Goal: Use online tool/utility: Utilize a website feature to perform a specific function

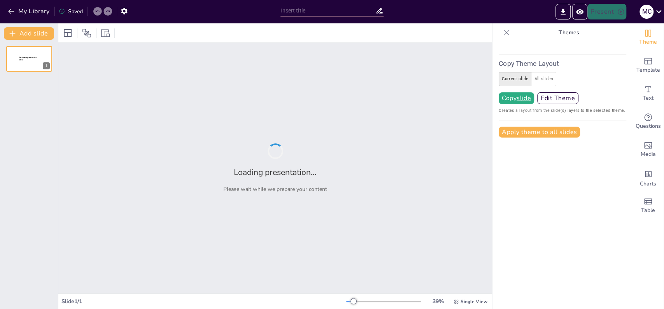
type input "test"
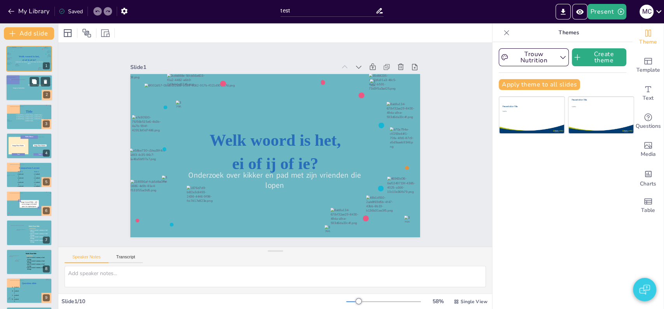
click at [27, 86] on div at bounding box center [15, 91] width 28 height 28
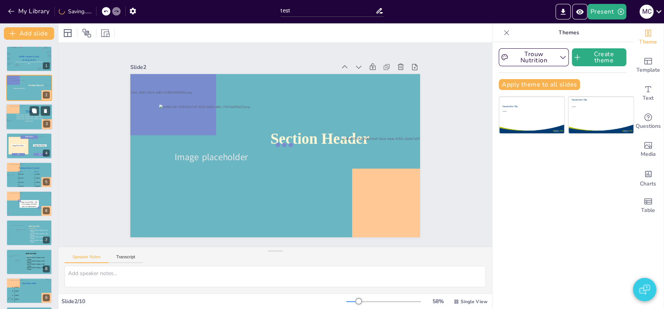
click at [27, 112] on icon at bounding box center [29, 111] width 9 height 5
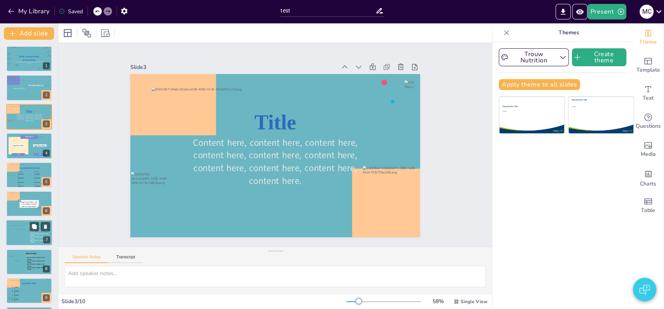
click at [19, 233] on div at bounding box center [21, 235] width 10 height 12
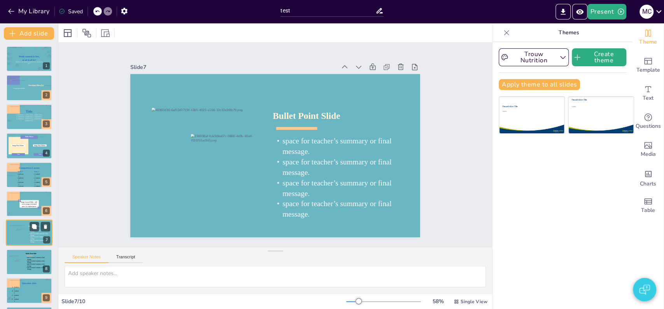
scroll to position [30, 0]
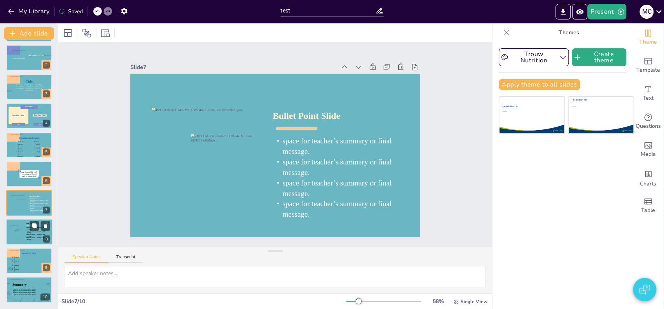
click at [22, 235] on div at bounding box center [29, 231] width 47 height 26
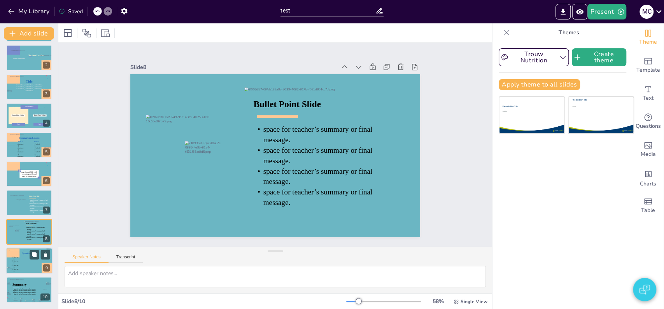
click at [16, 261] on icon at bounding box center [15, 261] width 9 height 11
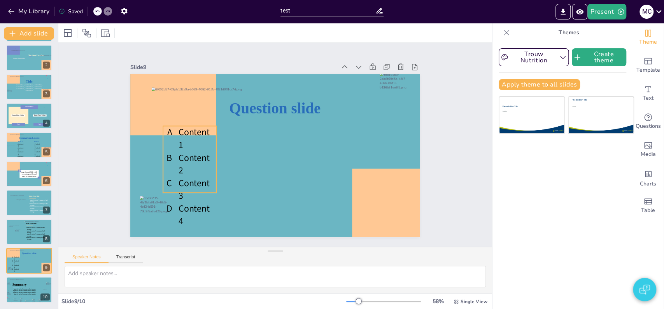
click at [184, 138] on icon at bounding box center [189, 159] width 53 height 66
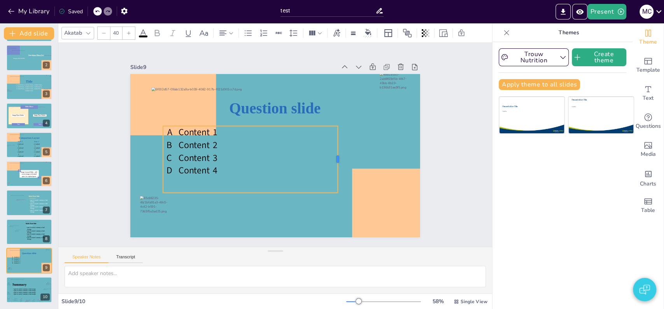
drag, startPoint x: 210, startPoint y: 154, endPoint x: 331, endPoint y: 173, distance: 122.8
click at [338, 173] on div at bounding box center [341, 159] width 6 height 67
click at [191, 160] on icon at bounding box center [250, 159] width 175 height 67
click at [190, 153] on icon at bounding box center [250, 159] width 175 height 67
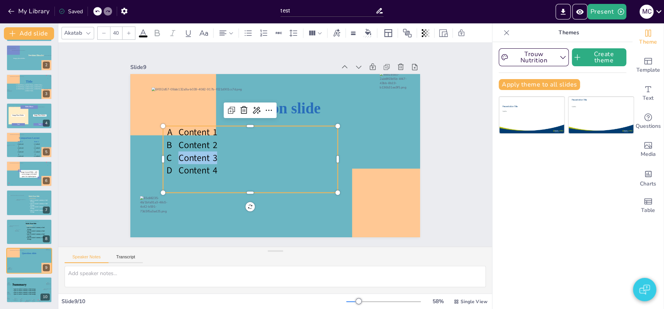
click at [190, 153] on span "Content 3" at bounding box center [198, 157] width 39 height 12
click at [262, 33] on icon at bounding box center [263, 32] width 9 height 9
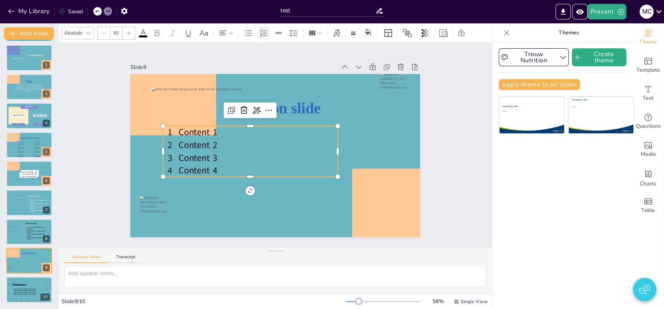
click at [262, 33] on icon at bounding box center [263, 32] width 9 height 9
click at [279, 33] on icon at bounding box center [279, 33] width 6 height 2
click at [92, 144] on div "Slide 1 Welk woord is het, ei of ij of ie? Onderzoek over kikker en pad met zij…" at bounding box center [275, 144] width 434 height 203
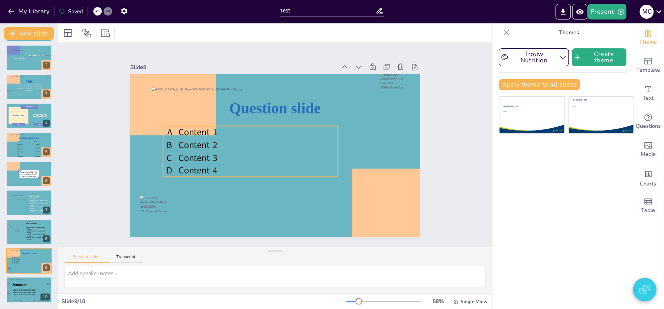
click at [213, 166] on icon at bounding box center [250, 151] width 175 height 51
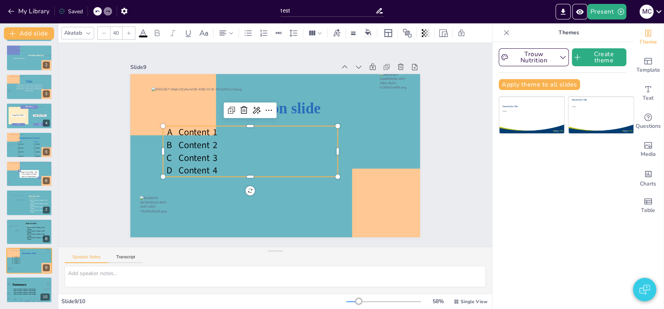
click at [210, 166] on icon at bounding box center [250, 151] width 175 height 51
click at [210, 166] on span "Content 4" at bounding box center [198, 170] width 39 height 12
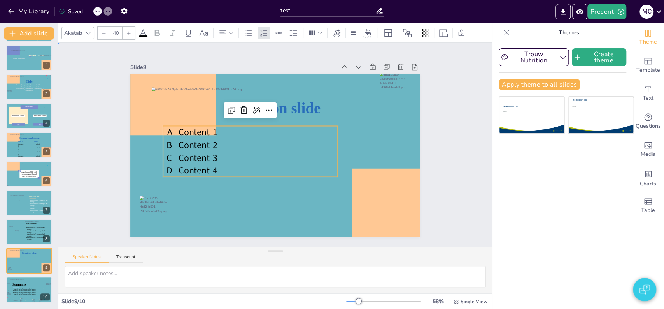
click at [111, 169] on div "Slide 1 Welk woord is het, ei of ij of ie? Onderzoek over kikker en pad met zij…" at bounding box center [275, 144] width 374 height 279
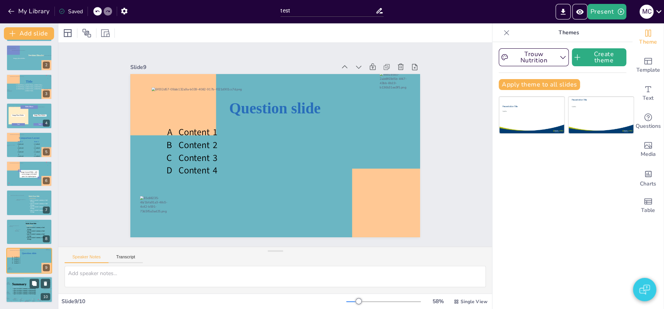
click at [21, 293] on icon at bounding box center [26, 291] width 28 height 6
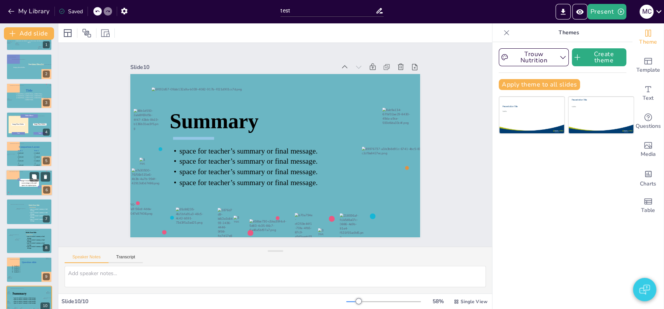
scroll to position [0, 0]
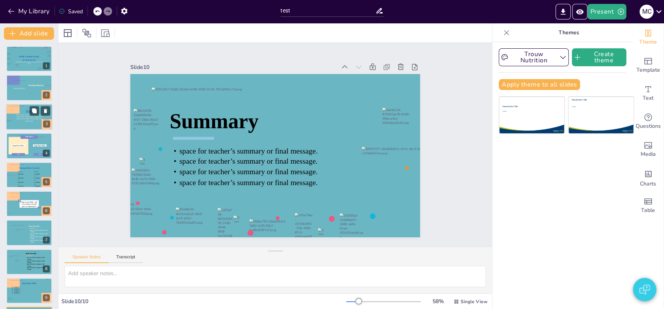
click at [28, 106] on div at bounding box center [29, 117] width 40 height 22
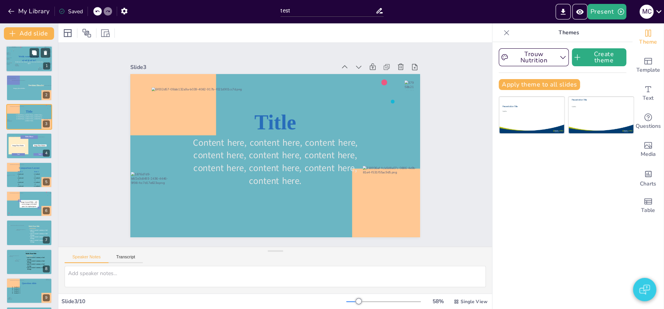
click at [14, 52] on div at bounding box center [29, 58] width 42 height 23
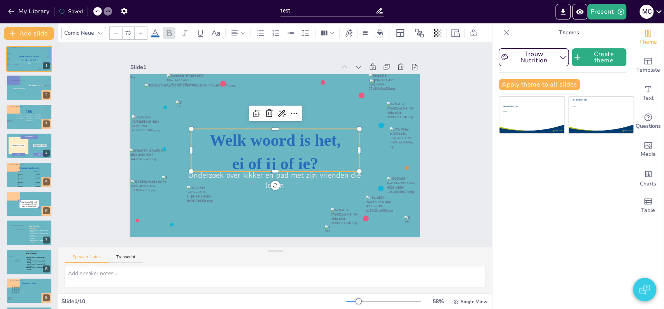
click at [258, 136] on icon at bounding box center [275, 150] width 168 height 42
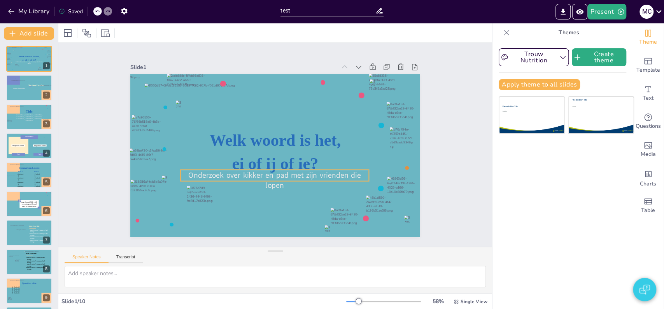
click at [279, 167] on icon at bounding box center [271, 175] width 188 height 31
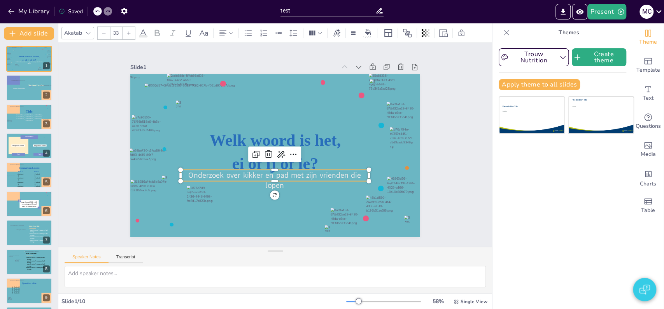
click at [279, 170] on icon at bounding box center [275, 175] width 188 height 11
click at [279, 167] on icon at bounding box center [271, 175] width 188 height 31
click at [279, 167] on span "Onderzoek over kikker en pad met zijn vrienden die lopen" at bounding box center [271, 174] width 181 height 29
click at [279, 170] on span "Onderzoek over kikker en pad met zijn vrienden die lopen" at bounding box center [274, 175] width 181 height 10
click at [144, 37] on span at bounding box center [143, 36] width 9 height 2
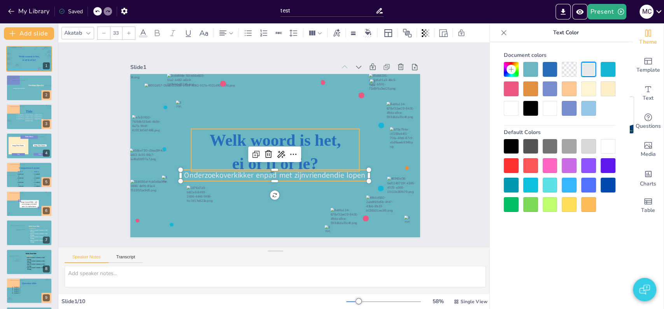
click at [228, 139] on icon at bounding box center [275, 150] width 168 height 42
type input "73"
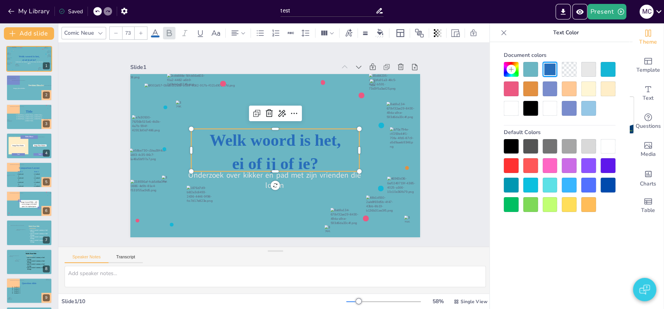
click at [296, 164] on icon at bounding box center [275, 150] width 168 height 42
click at [303, 161] on icon at bounding box center [275, 150] width 168 height 42
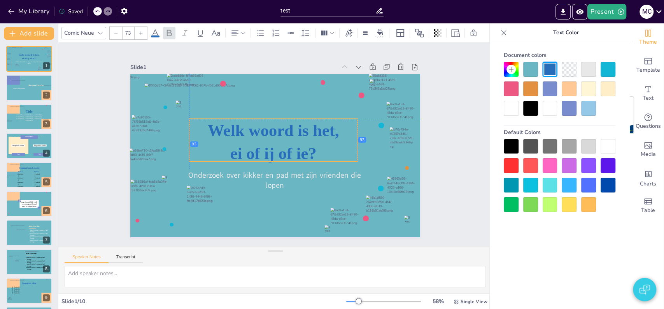
drag, startPoint x: 303, startPoint y: 161, endPoint x: 299, endPoint y: 151, distance: 11.5
click at [299, 151] on icon at bounding box center [274, 140] width 172 height 60
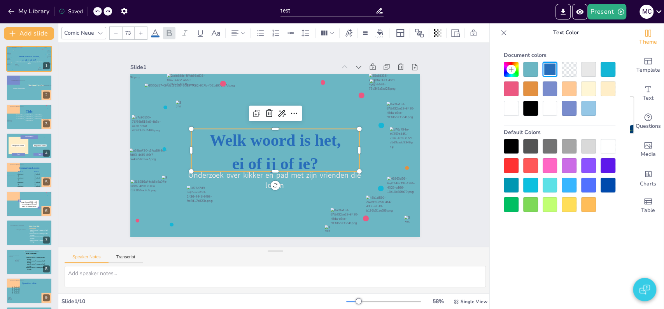
click at [303, 162] on icon at bounding box center [275, 150] width 168 height 42
click at [303, 162] on icon at bounding box center [270, 146] width 107 height 171
click at [303, 162] on icon at bounding box center [275, 150] width 172 height 60
click at [303, 162] on span "ei of ij of ie?" at bounding box center [275, 163] width 86 height 18
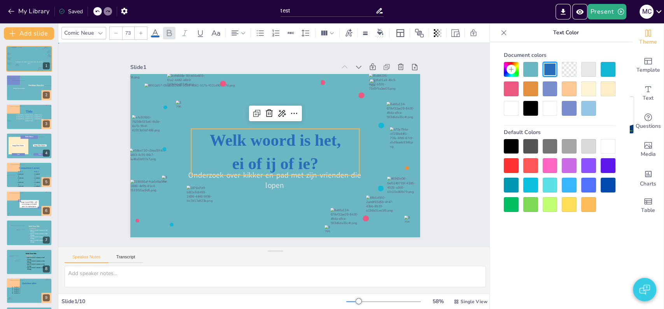
click at [97, 157] on div "Slide 1 Onderzoek over kikker en pad met zijn vrienden die lopen Welk woord is …" at bounding box center [275, 144] width 479 height 362
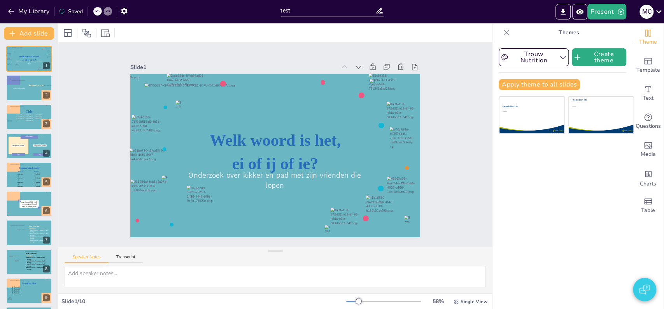
click at [67, 118] on div "Slide 1 Welk woord is het, ei of ij of ie? Onderzoek over kikker en pad met zij…" at bounding box center [275, 144] width 434 height 203
click at [30, 13] on button "My Library" at bounding box center [29, 11] width 47 height 12
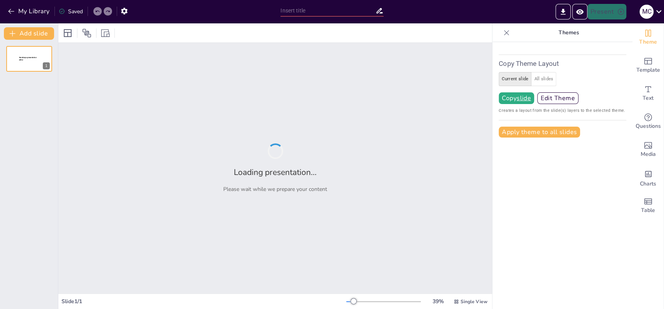
type input "test"
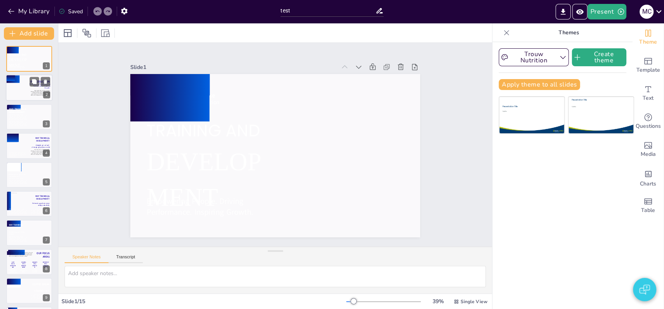
click at [29, 95] on icon at bounding box center [29, 88] width 47 height 26
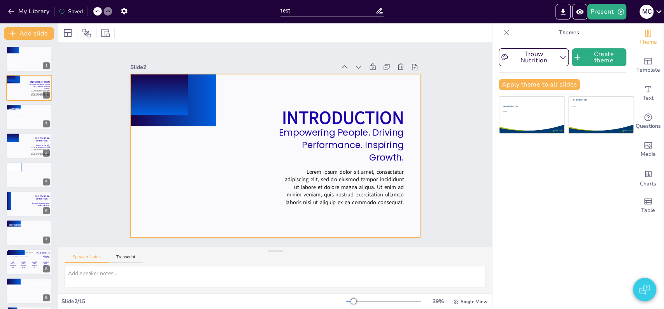
click at [244, 106] on icon at bounding box center [275, 155] width 290 height 163
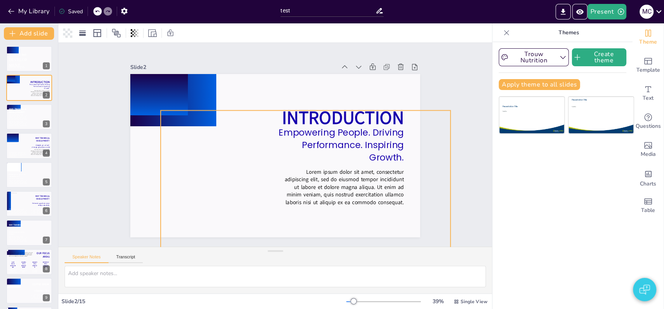
drag, startPoint x: 244, startPoint y: 110, endPoint x: 278, endPoint y: 149, distance: 51.6
click at [330, 149] on div "INTRODUCTION Empowering People. Driving Performance. Inspiring Growth. Lorem ip…" at bounding box center [345, 137] width 30 height 288
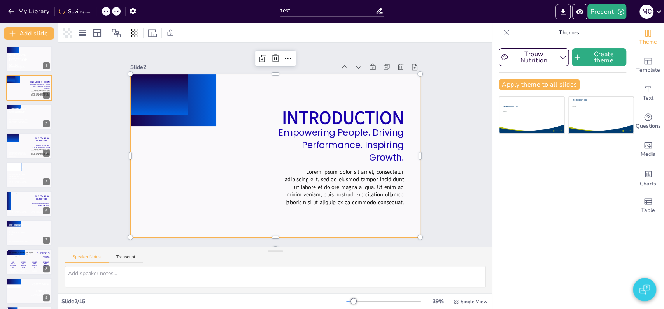
click at [193, 95] on icon at bounding box center [219, 48] width 101 height 93
click at [231, 107] on icon at bounding box center [272, 156] width 317 height 220
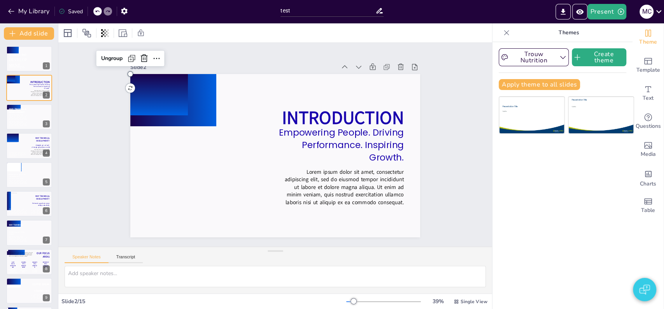
click at [175, 69] on icon at bounding box center [210, 36] width 71 height 68
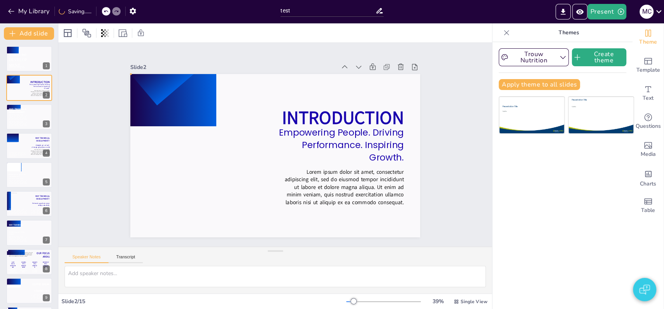
drag, startPoint x: 123, startPoint y: 86, endPoint x: 163, endPoint y: 117, distance: 50.8
click at [163, 117] on div "INTRODUCTION Empowering People. Driving Performance. Inspiring Growth. Lorem ip…" at bounding box center [285, 148] width 244 height 326
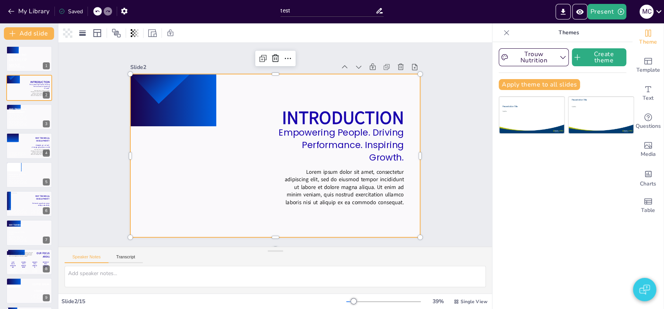
click at [236, 156] on icon at bounding box center [270, 154] width 331 height 267
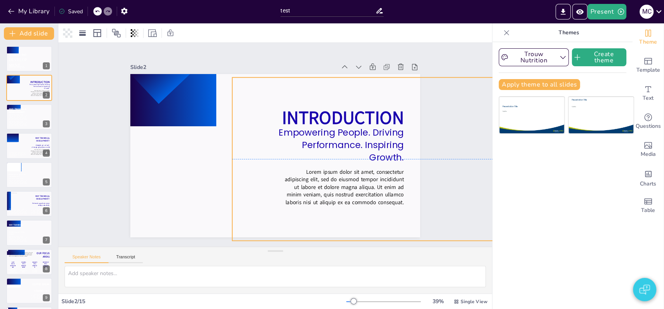
drag, startPoint x: 225, startPoint y: 154, endPoint x: 362, endPoint y: 160, distance: 137.1
click at [362, 122] on div "INTRODUCTION Empowering People. Driving Performance. Inspiring Growth. Lorem ip…" at bounding box center [296, 77] width 275 height 89
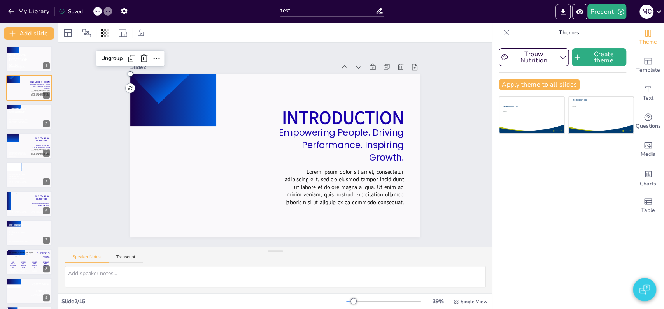
click at [248, 83] on icon at bounding box center [286, 34] width 77 height 98
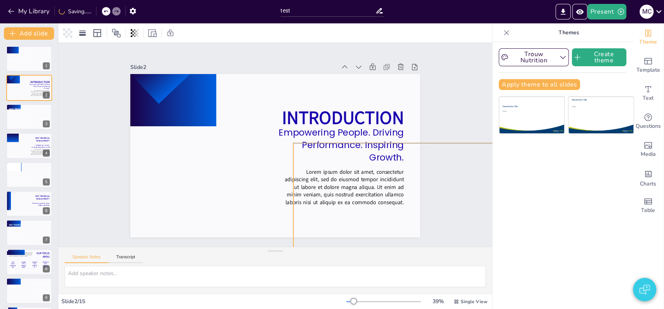
drag, startPoint x: 210, startPoint y: 144, endPoint x: 367, endPoint y: 205, distance: 168.1
click at [367, 139] on div "INTRODUCTION Empowering People. Driving Performance. Inspiring Growth. Lorem ip…" at bounding box center [304, 80] width 265 height 118
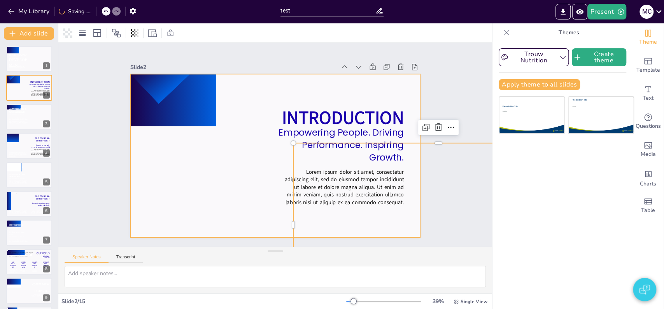
click at [248, 161] on div at bounding box center [264, 145] width 163 height 290
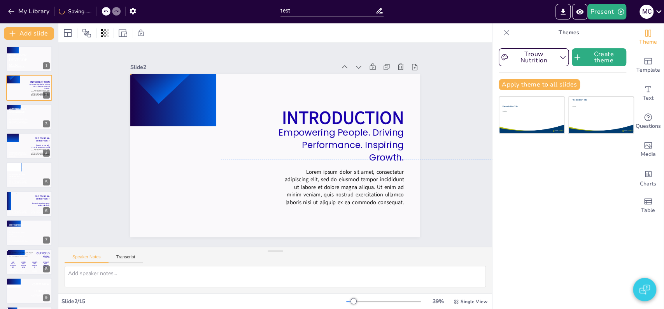
drag, startPoint x: 240, startPoint y: 151, endPoint x: 336, endPoint y: 152, distance: 96.1
click at [336, 152] on div "INTRODUCTION Empowering People. Driving Performance. Inspiring Growth. Lorem ip…" at bounding box center [332, 103] width 170 height 235
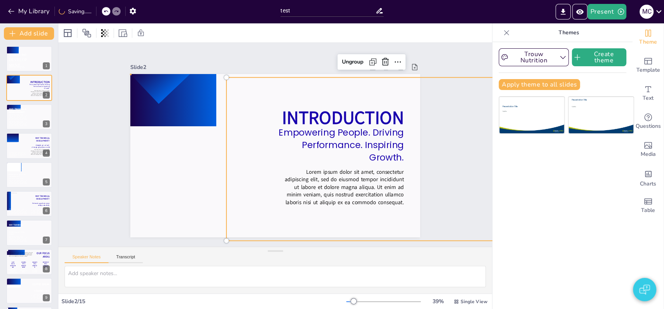
click at [250, 163] on div at bounding box center [277, 133] width 317 height 219
click at [205, 170] on div at bounding box center [268, 152] width 324 height 315
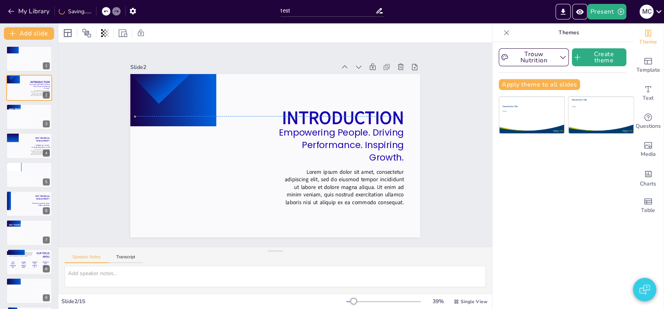
drag, startPoint x: 186, startPoint y: 170, endPoint x: 192, endPoint y: 230, distance: 59.9
click at [192, 230] on div at bounding box center [272, 155] width 326 height 245
click at [138, 55] on div "Ungroup" at bounding box center [153, 43] width 30 height 25
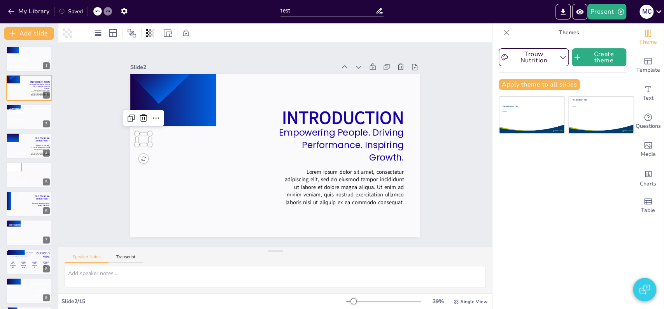
click at [123, 146] on div "Slide 1 Hanover and Tyke Business Presentation DEVELOPMENT Empowering People. D…" at bounding box center [275, 145] width 304 height 380
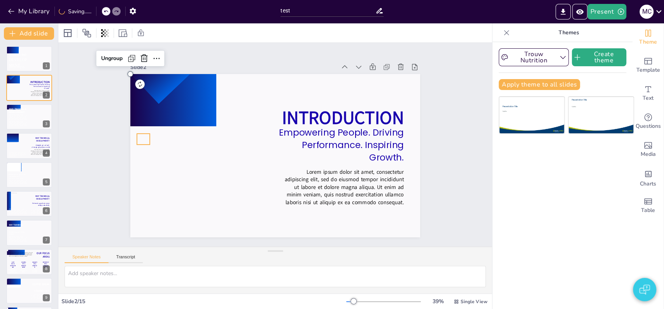
click at [206, 36] on icon at bounding box center [214, 27] width 16 height 17
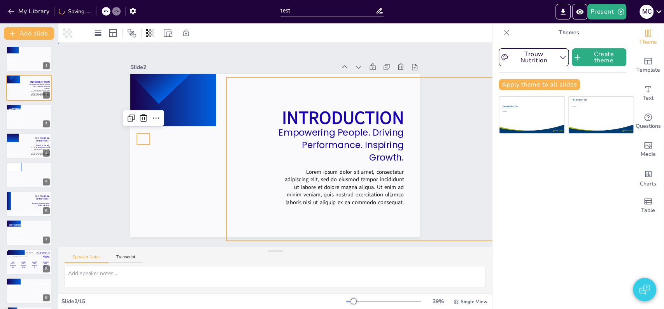
click at [163, 142] on div at bounding box center [270, 154] width 331 height 267
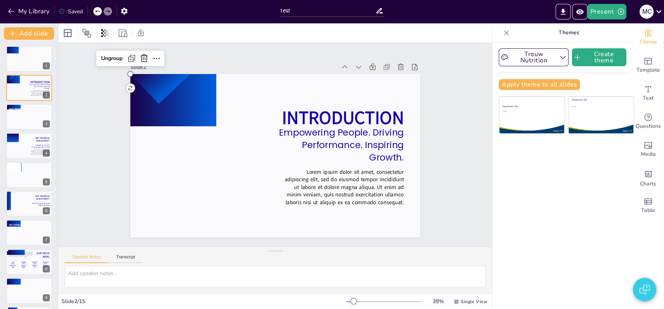
click at [219, 84] on icon at bounding box center [263, 33] width 89 height 101
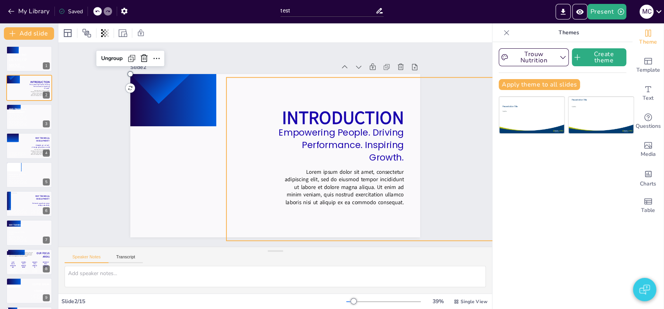
click at [246, 111] on div at bounding box center [268, 136] width 324 height 315
click at [125, 37] on icon at bounding box center [121, 32] width 9 height 7
click at [107, 202] on div "Slide 1 Hanover and Tyke Business Presentation DEVELOPMENT Empowering People. D…" at bounding box center [275, 144] width 381 height 327
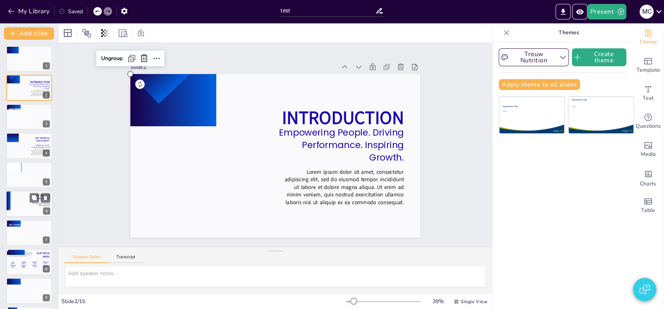
click at [25, 210] on icon at bounding box center [18, 211] width 19 height 6
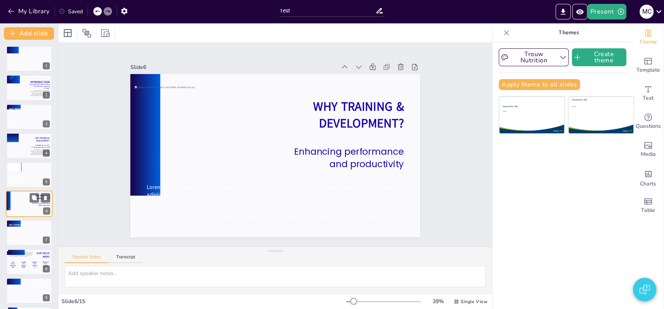
scroll to position [29, 0]
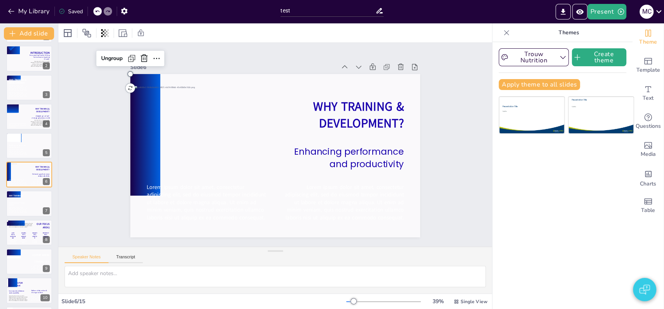
click at [128, 118] on icon at bounding box center [176, 60] width 96 height 116
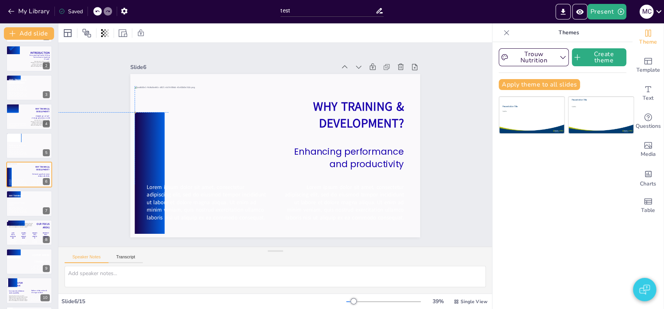
drag, startPoint x: 127, startPoint y: 179, endPoint x: 130, endPoint y: 217, distance: 38.6
click at [242, 255] on icon at bounding box center [303, 270] width 122 height 30
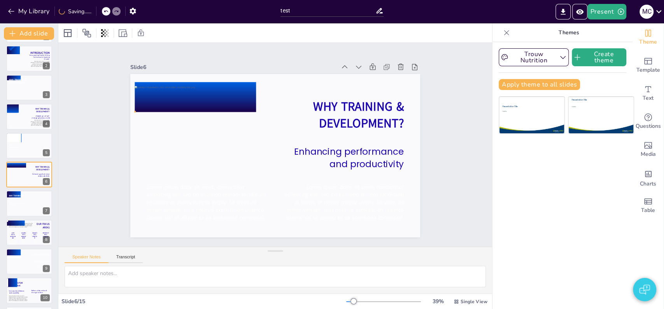
drag, startPoint x: 127, startPoint y: 124, endPoint x: 221, endPoint y: 109, distance: 94.5
click at [221, 109] on div "WHY TRAINING & DEVELOPMENT? Enhancing performance and productivity Lorem ipsum …" at bounding box center [272, 155] width 317 height 219
drag, startPoint x: 128, startPoint y: 124, endPoint x: 229, endPoint y: 109, distance: 102.2
click at [229, 109] on div "WHY TRAINING & DEVELOPMENT? Enhancing performance and productivity Lorem ipsum …" at bounding box center [273, 155] width 305 height 192
drag, startPoint x: 140, startPoint y: 110, endPoint x: 153, endPoint y: 109, distance: 13.3
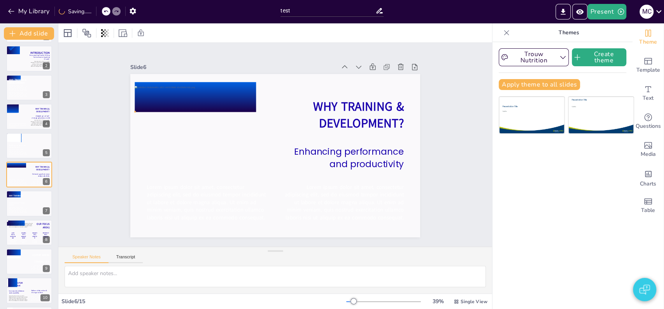
click at [153, 109] on div "WHY TRAINING & DEVELOPMENT? Enhancing performance and productivity Lorem ipsum …" at bounding box center [272, 134] width 317 height 220
click at [140, 109] on div "WHY TRAINING & DEVELOPMENT? Enhancing performance and productivity Lorem ipsum …" at bounding box center [266, 151] width 302 height 330
click at [140, 109] on div "WHY TRAINING & DEVELOPMENT? Enhancing performance and productivity Lorem ipsum …" at bounding box center [272, 155] width 326 height 245
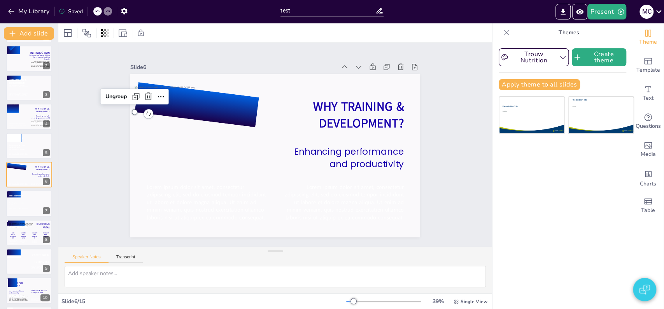
click at [169, 81] on icon at bounding box center [227, 71] width 116 height 98
click at [105, 111] on div "Slide 1 Hanover and Tyke Business Presentation DEVELOPMENT Empowering People. D…" at bounding box center [275, 144] width 381 height 327
click at [109, 120] on div "Slide 1 Hanover and Tyke Business Presentation DEVELOPMENT Empowering People. D…" at bounding box center [275, 144] width 365 height 250
click at [109, 120] on div "Slide 1 Hanover and Tyke Business Presentation DEVELOPMENT Empowering People. D…" at bounding box center [275, 144] width 380 height 305
click at [193, 46] on div "Slide 1 Hanover and Tyke Business Presentation DEVELOPMENT Empowering People. D…" at bounding box center [275, 144] width 328 height 475
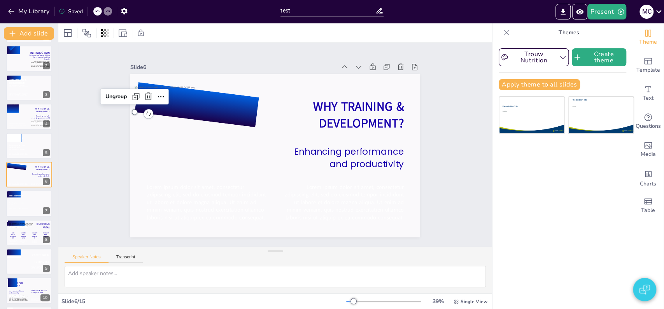
click at [193, 46] on div "Slide 1 Hanover and Tyke Business Presentation DEVELOPMENT Empowering People. D…" at bounding box center [275, 144] width 479 height 362
click at [193, 46] on div "Slide 1 Hanover and Tyke Business Presentation DEVELOPMENT Empowering People. D…" at bounding box center [275, 144] width 477 height 393
click at [193, 46] on div "Slide 1 Hanover and Tyke Business Presentation DEVELOPMENT Empowering People. D…" at bounding box center [274, 145] width 475 height 328
click at [193, 46] on div "Slide 1 Hanover and Tyke Business Presentation DEVELOPMENT Empowering People. D…" at bounding box center [275, 145] width 453 height 248
click at [430, 163] on div "Slide 1 Hanover and Tyke Business Presentation DEVELOPMENT Empowering People. D…" at bounding box center [275, 144] width 374 height 279
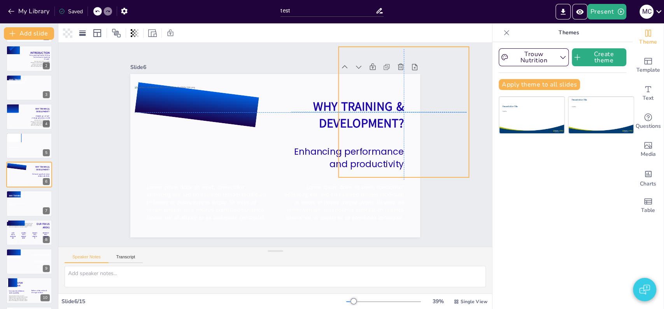
drag, startPoint x: 127, startPoint y: 125, endPoint x: 425, endPoint y: 127, distance: 298.0
click at [425, 127] on div "Slide 1 Hanover and Tyke Business Presentation DEVELOPMENT Empowering People. D…" at bounding box center [275, 144] width 374 height 279
click at [300, 80] on icon at bounding box center [344, 89] width 89 height 120
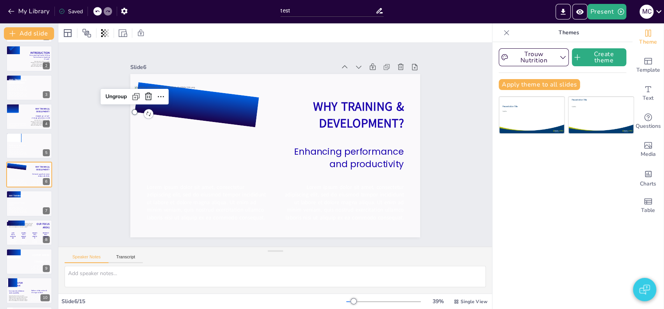
click at [219, 80] on icon at bounding box center [261, 56] width 85 height 121
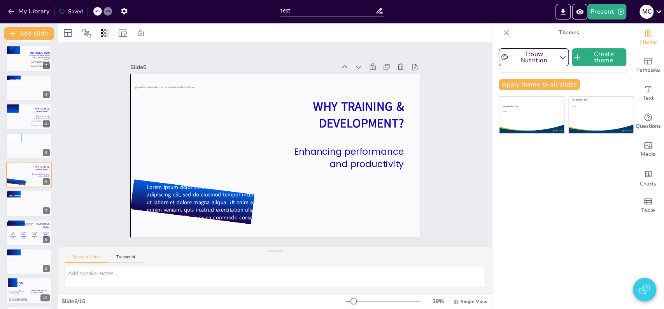
drag, startPoint x: 134, startPoint y: 80, endPoint x: 127, endPoint y: 177, distance: 97.1
click at [127, 177] on icon at bounding box center [176, 162] width 120 height 89
click at [112, 183] on div "Ungroup" at bounding box center [107, 175] width 29 height 15
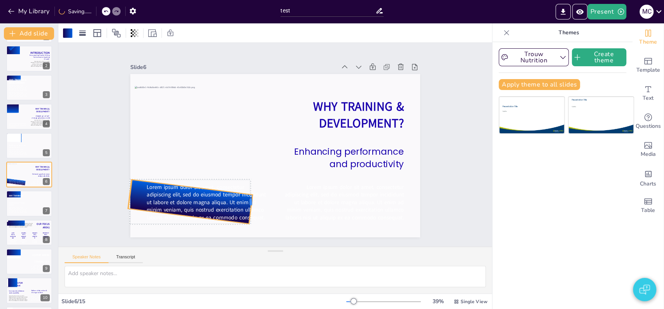
drag, startPoint x: 248, startPoint y: 198, endPoint x: 244, endPoint y: 207, distance: 9.4
click at [241, 126] on div at bounding box center [218, 123] width 45 height 6
click at [100, 187] on div "Slide 1 Hanover and Tyke Business Presentation DEVELOPMENT Empowering People. D…" at bounding box center [275, 144] width 471 height 419
click at [182, 135] on icon at bounding box center [201, 73] width 39 height 124
drag, startPoint x: 258, startPoint y: 208, endPoint x: 260, endPoint y: 198, distance: 10.2
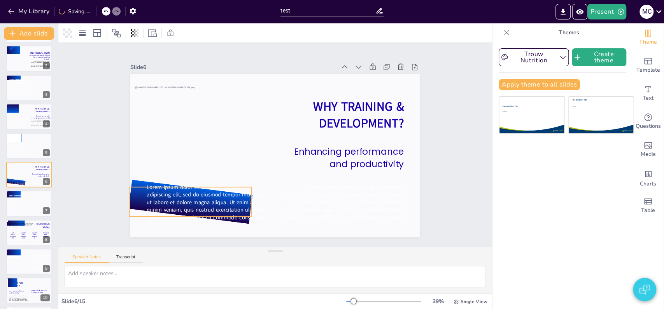
click at [260, 198] on div "WHY TRAINING & DEVELOPMENT? Enhancing performance and productivity Lorem ipsum …" at bounding box center [272, 155] width 326 height 244
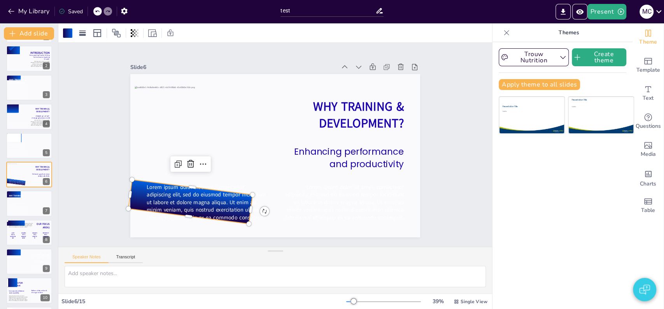
click at [131, 182] on icon at bounding box center [173, 151] width 114 height 96
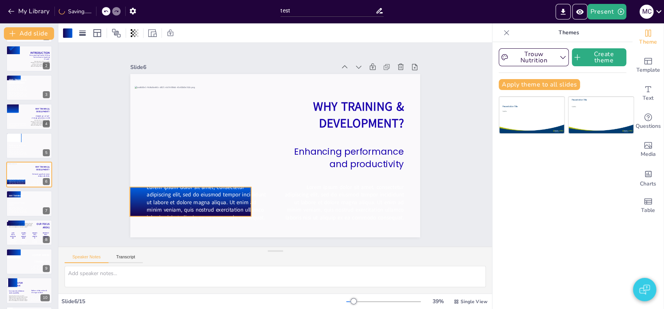
drag, startPoint x: 257, startPoint y: 209, endPoint x: 259, endPoint y: 198, distance: 11.9
click at [259, 198] on div "WHY TRAINING & DEVELOPMENT? Enhancing performance and productivity Lorem ipsum …" at bounding box center [272, 155] width 326 height 244
click at [258, 199] on div "WHY TRAINING & DEVELOPMENT? Enhancing performance and productivity Lorem ipsum …" at bounding box center [273, 155] width 305 height 192
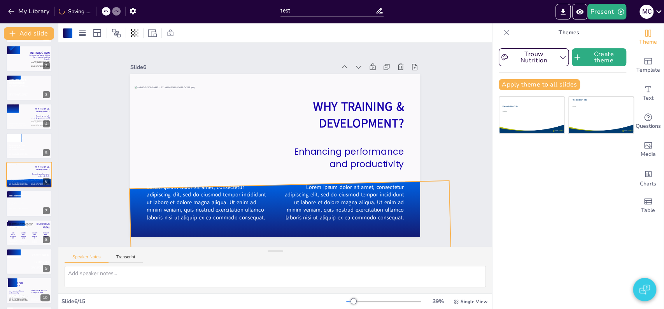
drag, startPoint x: 244, startPoint y: 212, endPoint x: 418, endPoint y: 255, distance: 179.9
click at [418, 255] on div "Slide 1 Hanover and Tyke Business Presentation DEVELOPMENT Empowering People. D…" at bounding box center [275, 168] width 434 height 250
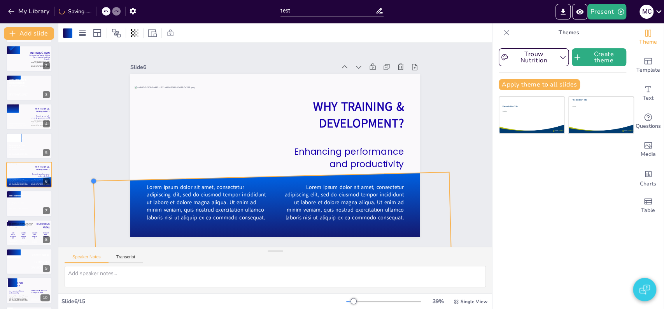
drag, startPoint x: 123, startPoint y: 186, endPoint x: 109, endPoint y: 177, distance: 16.2
click at [109, 177] on div "Slide 1 Hanover and Tyke Business Presentation DEVELOPMENT Empowering People. D…" at bounding box center [276, 144] width 380 height 304
click at [75, 90] on div "Slide 1 Hanover and Tyke Business Presentation DEVELOPMENT Empowering People. D…" at bounding box center [275, 144] width 479 height 363
